Goal: Task Accomplishment & Management: Use online tool/utility

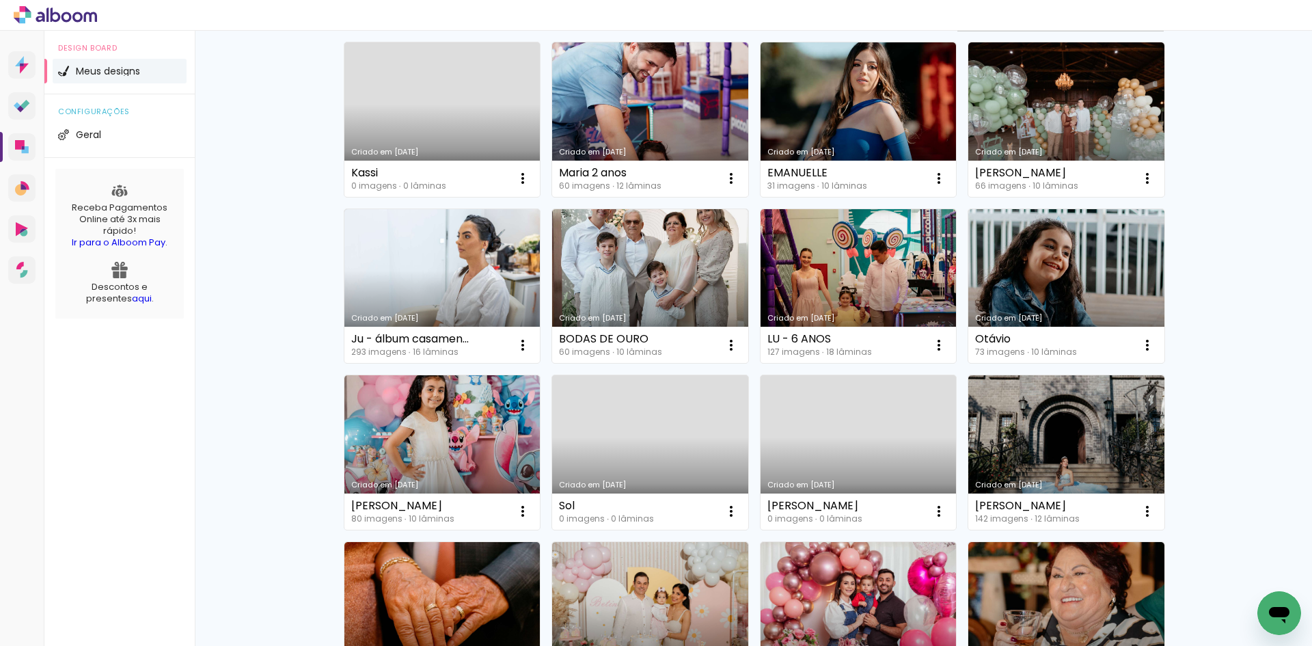
scroll to position [137, 0]
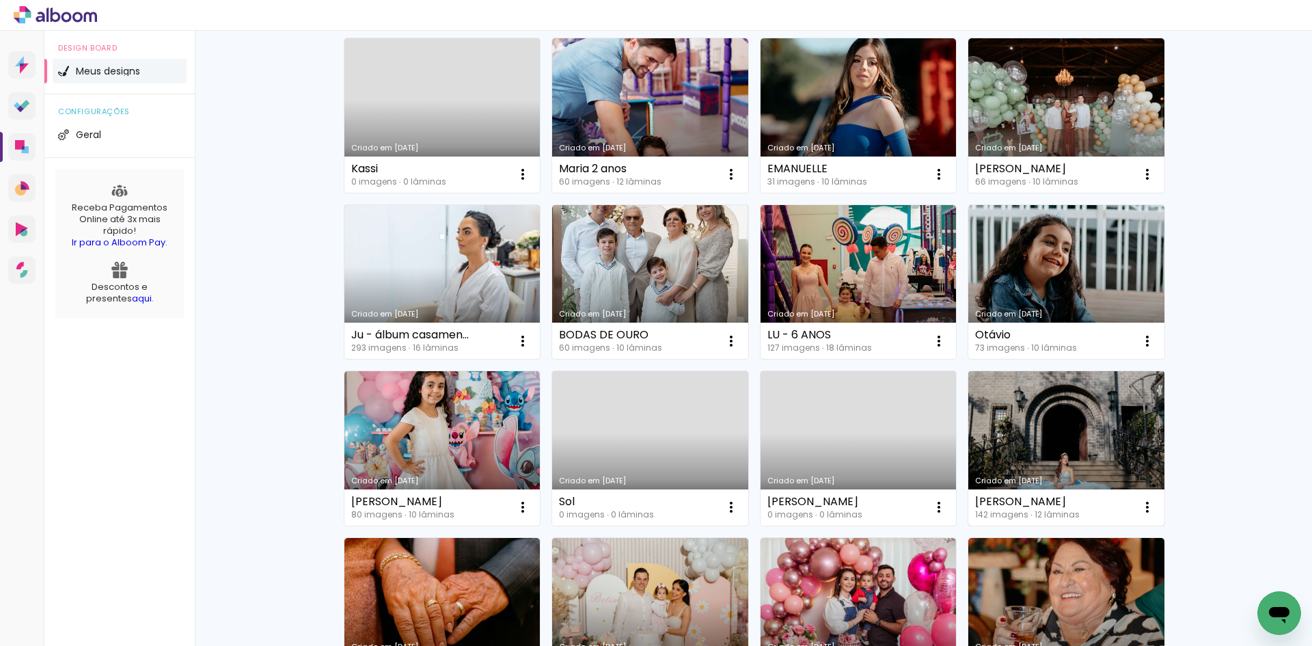
click at [1016, 418] on link "Criado em [DATE]" at bounding box center [1067, 448] width 196 height 154
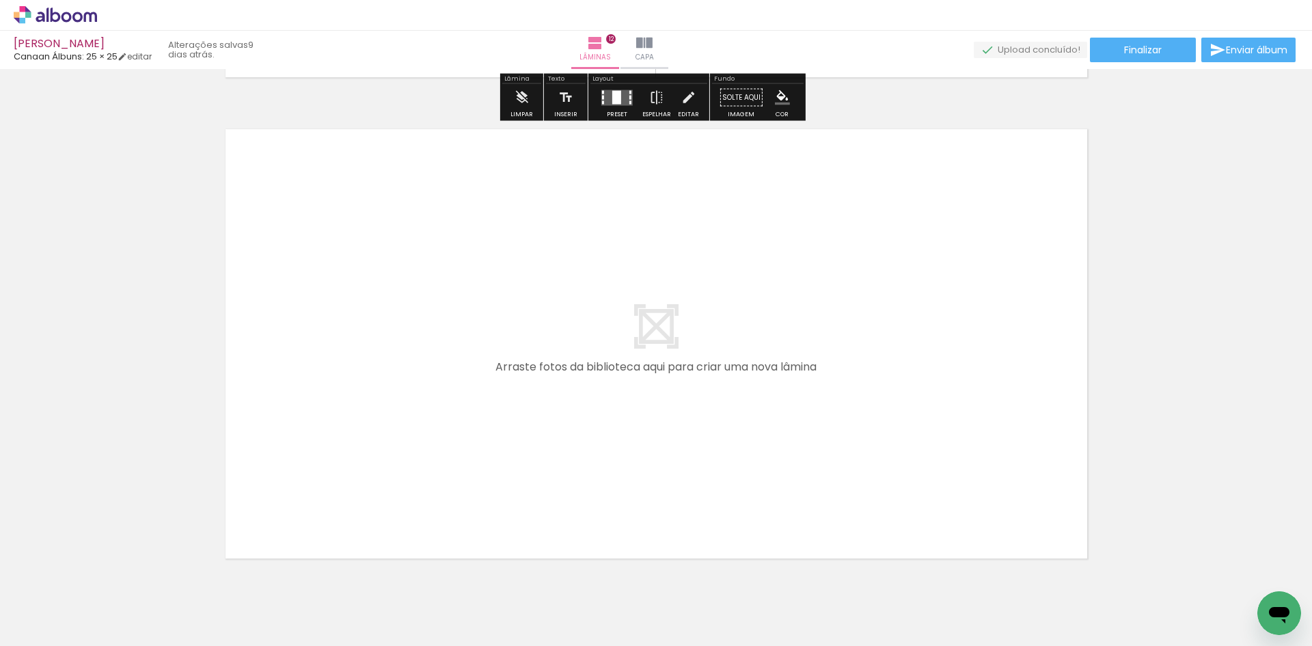
scroll to position [5818, 0]
